Goal: Task Accomplishment & Management: Manage account settings

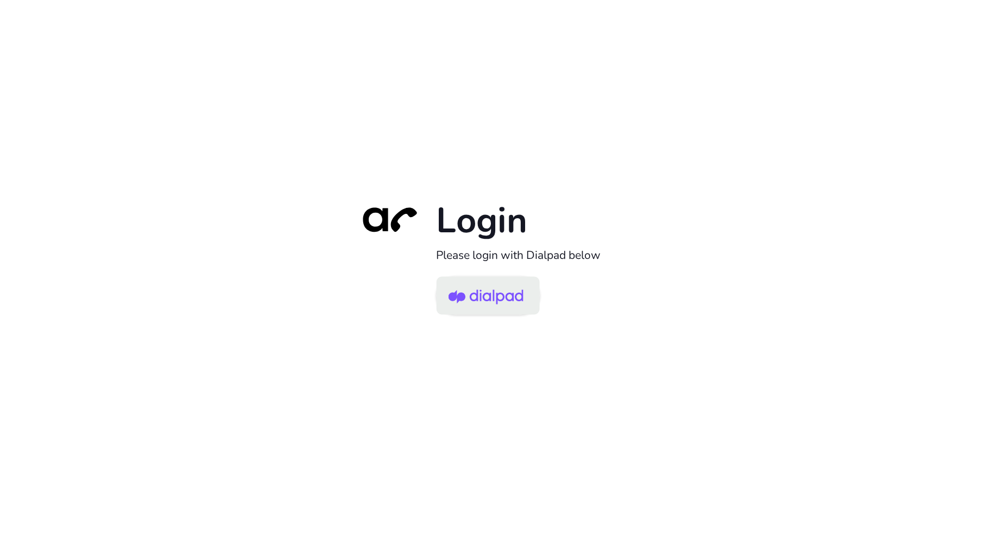
click at [485, 306] on img at bounding box center [485, 296] width 75 height 35
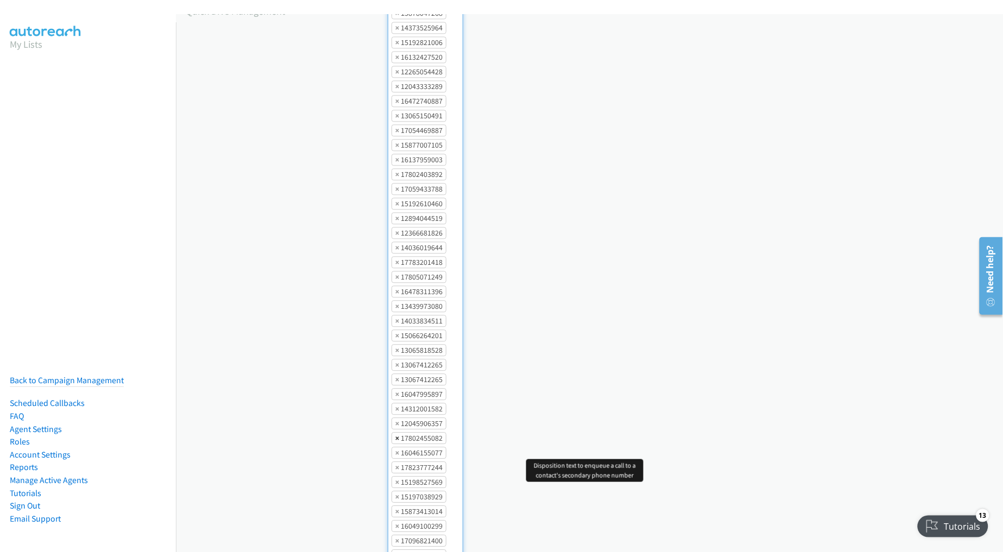
scroll to position [1462, 0]
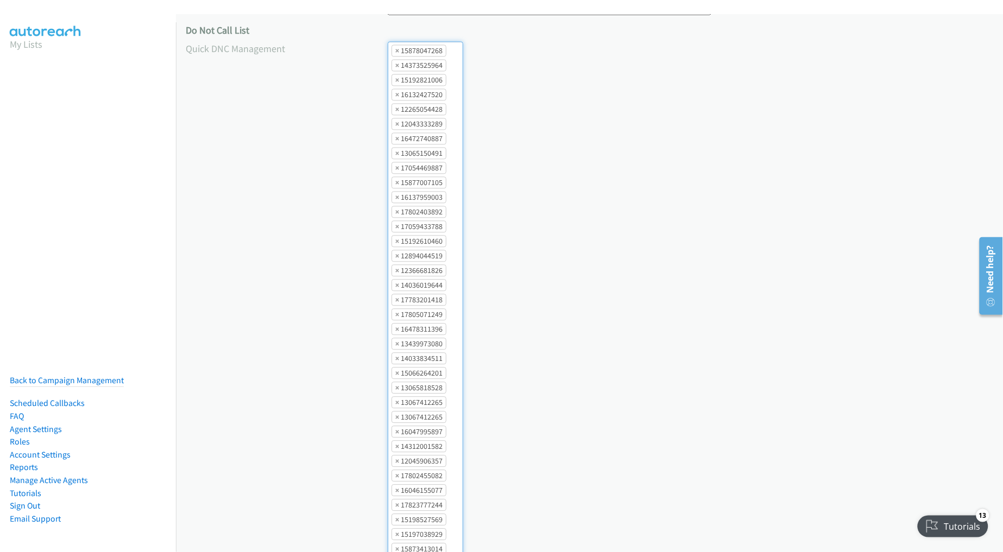
scroll to position [617, 0]
click at [1002, 52] on html "Placeholder Account Settings General Allow Reps to Re-Order/Remove Contacts fro…" at bounding box center [501, 26] width 1003 height 52
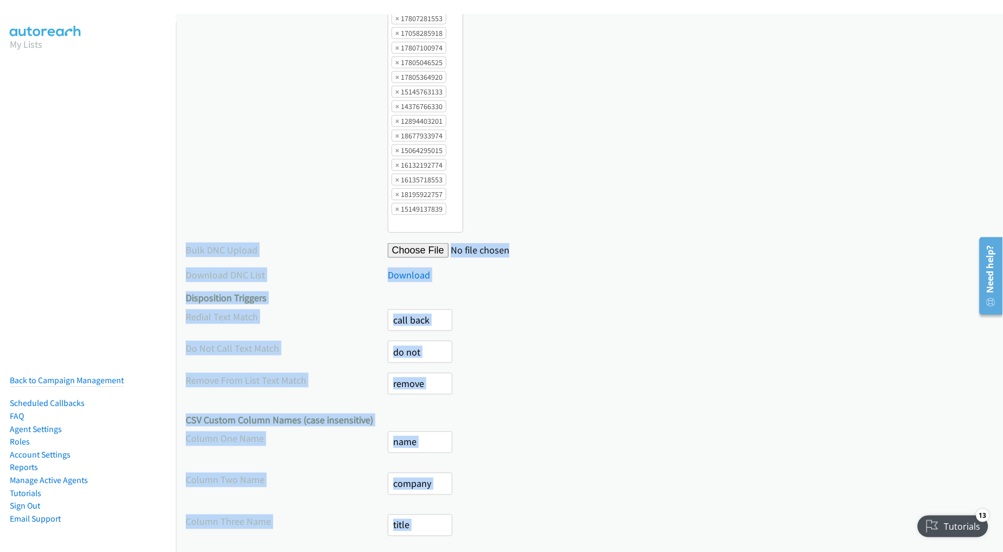
scroll to position [1570, 0]
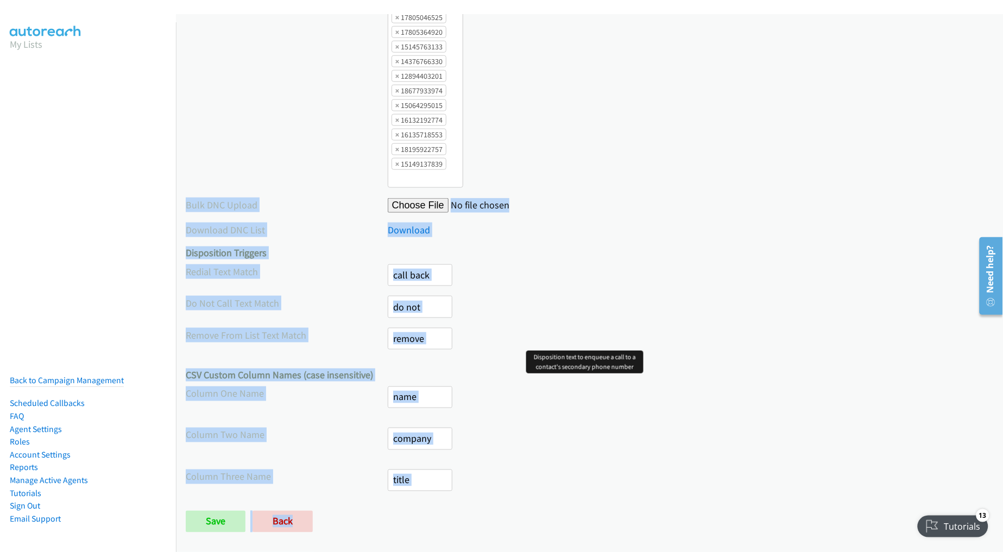
click at [816, 328] on div "Remove From List Text Match remove" at bounding box center [589, 344] width 807 height 32
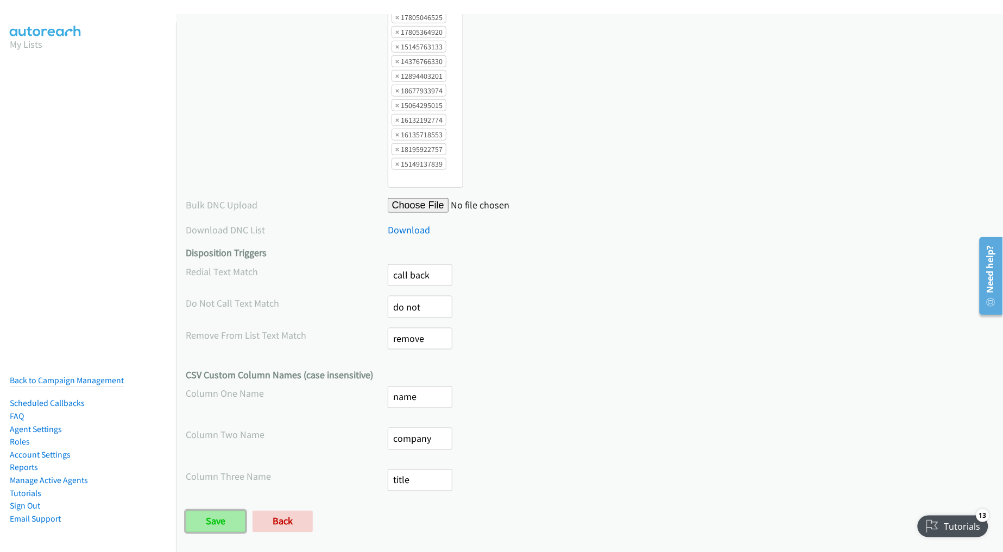
click at [220, 514] on input "Save" at bounding box center [216, 522] width 60 height 22
